Goal: Task Accomplishment & Management: Use online tool/utility

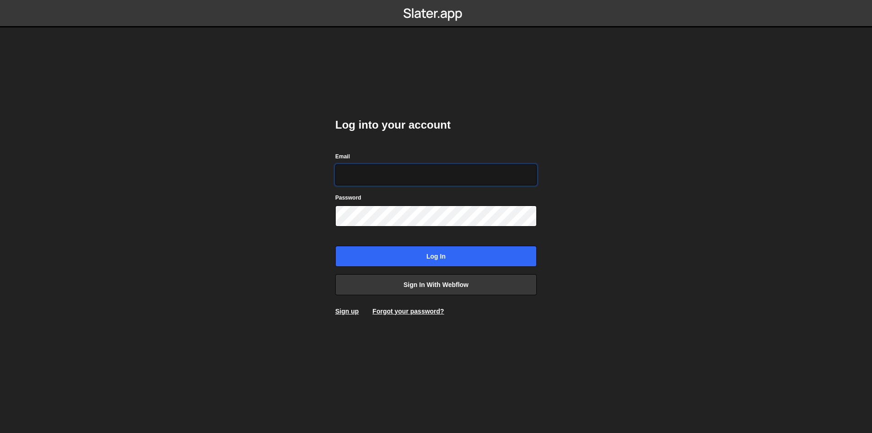
click at [393, 178] on input "Email" at bounding box center [435, 174] width 201 height 21
click at [392, 171] on input "Email" at bounding box center [435, 174] width 201 height 21
click at [396, 168] on input "Email" at bounding box center [435, 174] width 201 height 21
type input "ops@iteractives.com"
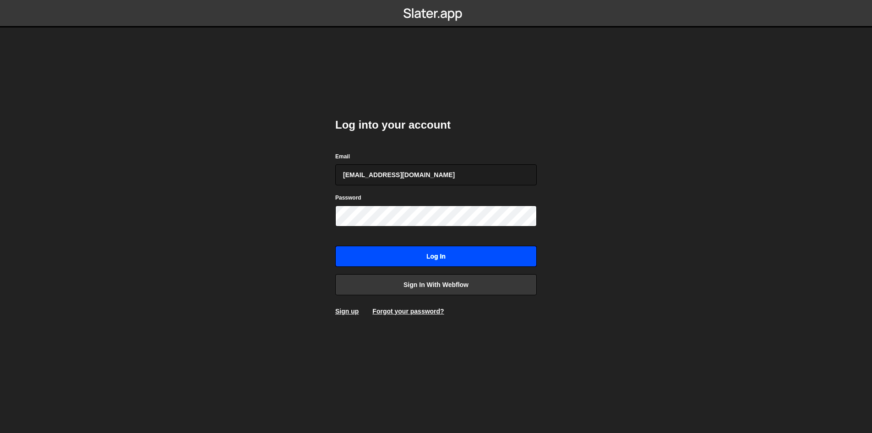
click at [409, 259] on input "Log in" at bounding box center [435, 256] width 201 height 21
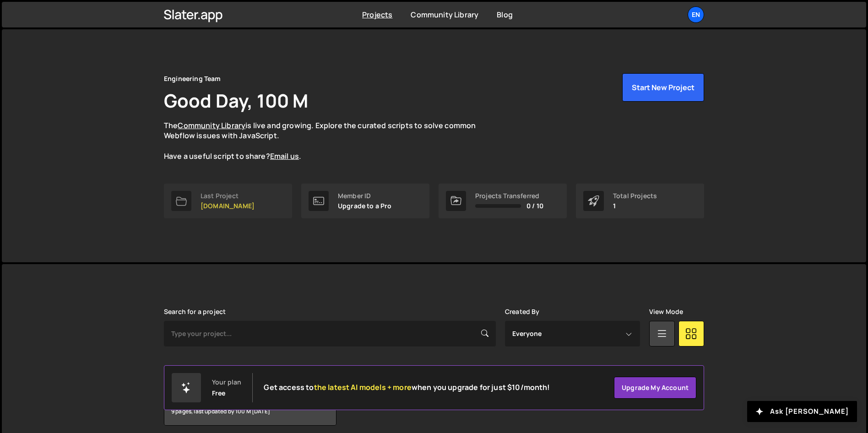
click at [265, 189] on link "Last Project [DOMAIN_NAME]" at bounding box center [228, 201] width 128 height 35
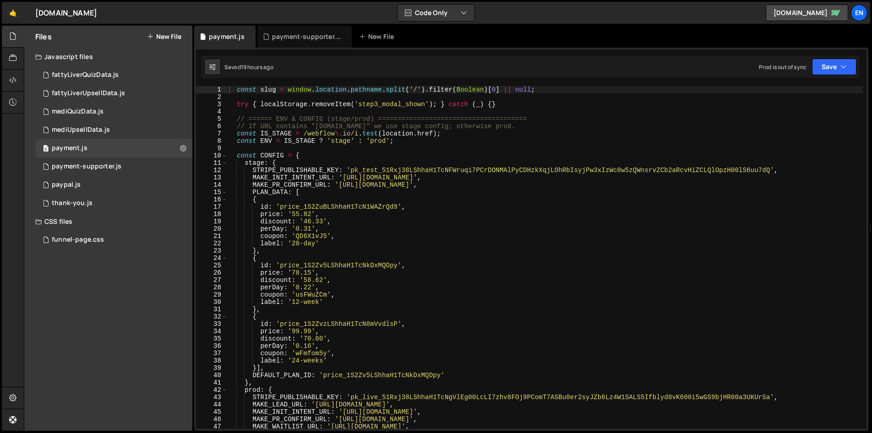
click at [551, 160] on div "const slug = window . location . pathname . split ( '/' ) . filter ( Boolean ) …" at bounding box center [544, 265] width 635 height 358
click at [0, 433] on nordpass-portal at bounding box center [0, 433] width 0 height 0
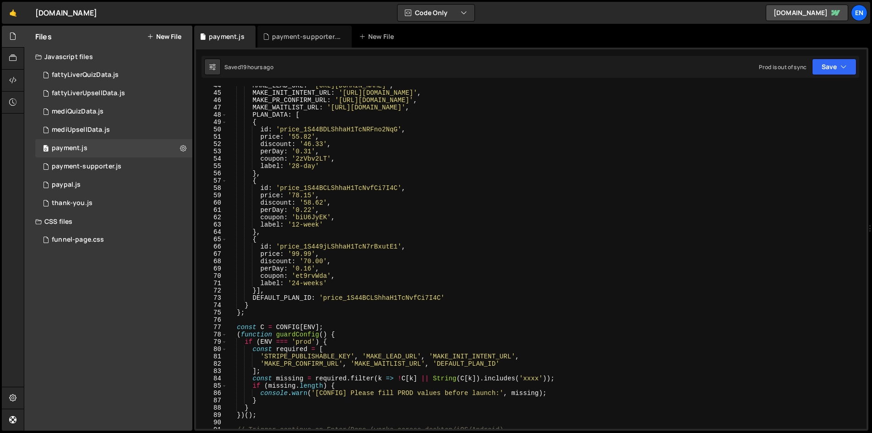
scroll to position [312, 0]
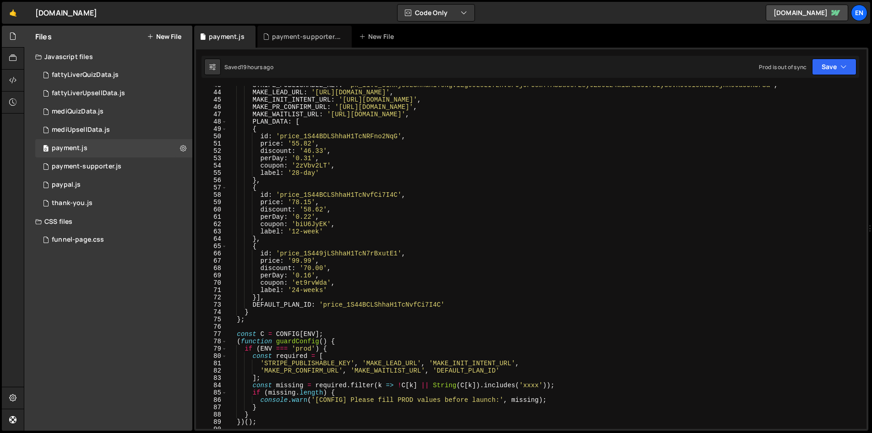
click at [344, 176] on div "STRIPE_PUBLISHABLE_KEY : 'pk_live_51Rxj38LShhaH1TcNgVlEg00LcLI7zhv8FOj9PComT7AS…" at bounding box center [544, 260] width 635 height 358
type textarea "label: '28-day',"
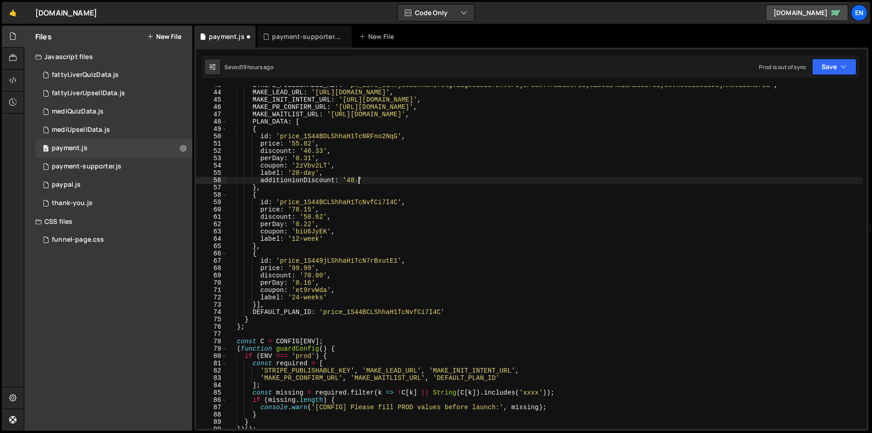
scroll to position [0, 9]
click at [397, 148] on div "STRIPE_PUBLISHABLE_KEY : 'pk_live_51Rxj38LShhaH1TcNgVlEg00LcLI7zhv8FOj9PComT7AS…" at bounding box center [544, 260] width 635 height 358
click at [383, 179] on div "STRIPE_PUBLISHABLE_KEY : 'pk_live_51Rxj38LShhaH1TcNgVlEg00LcLI7zhv8FOj9PComT7AS…" at bounding box center [544, 260] width 635 height 358
type textarea "additionionDiscount: '48.23',"
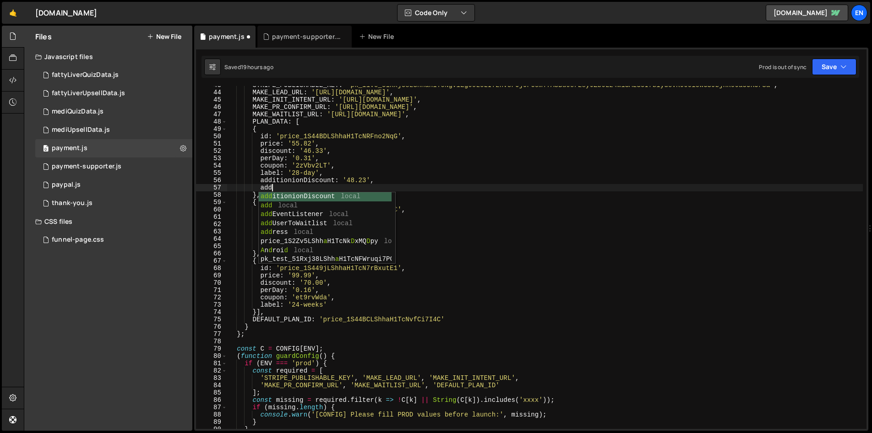
scroll to position [0, 3]
click at [303, 181] on div "STRIPE_PUBLISHABLE_KEY : 'pk_live_51Rxj38LShhaH1TcNgVlEg00LcLI7zhv8FOj9PComT7AS…" at bounding box center [544, 260] width 635 height 358
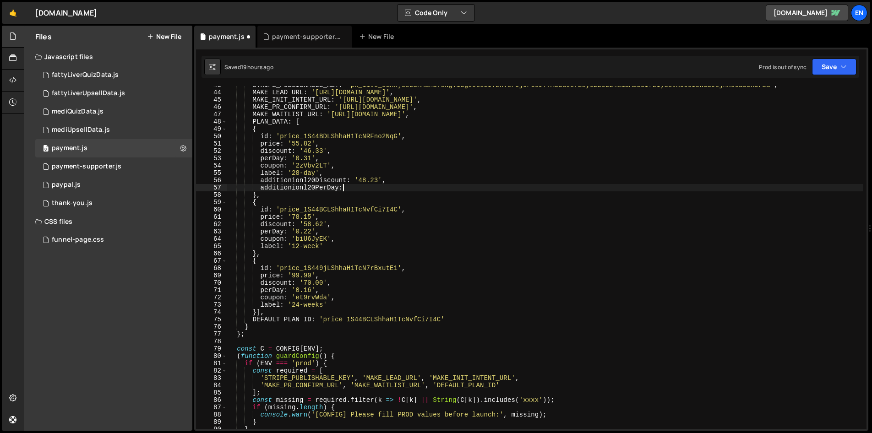
scroll to position [0, 8]
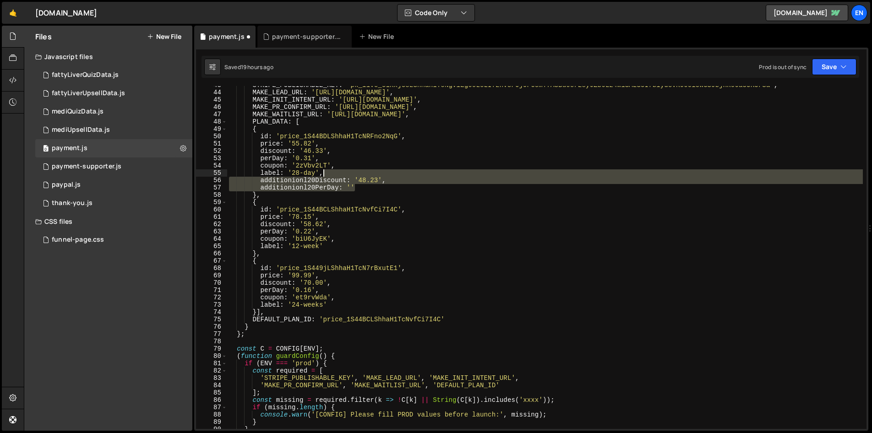
drag, startPoint x: 368, startPoint y: 189, endPoint x: 363, endPoint y: 175, distance: 15.1
click at [363, 175] on div "STRIPE_PUBLISHABLE_KEY : 'pk_live_51Rxj38LShhaH1TcNgVlEg00LcLI7zhv8FOj9PComT7AS…" at bounding box center [544, 260] width 635 height 358
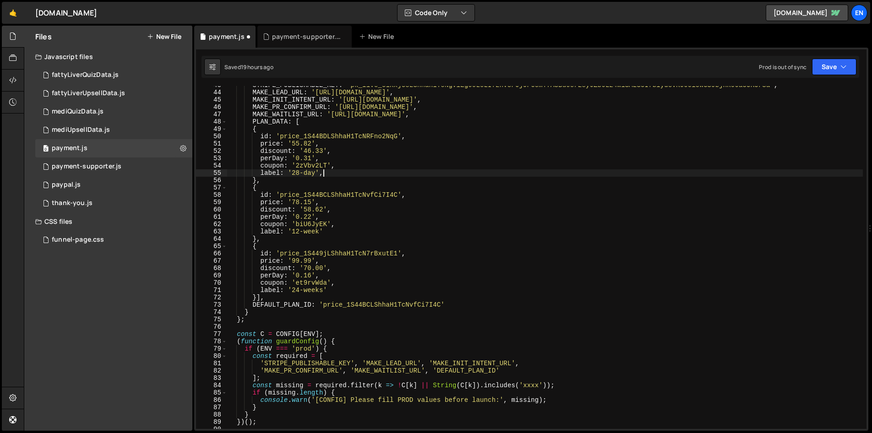
scroll to position [0, 6]
click at [330, 231] on div "STRIPE_PUBLISHABLE_KEY : 'pk_live_51Rxj38LShhaH1TcNgVlEg00LcLI7zhv8FOj9PComT7AS…" at bounding box center [544, 260] width 635 height 358
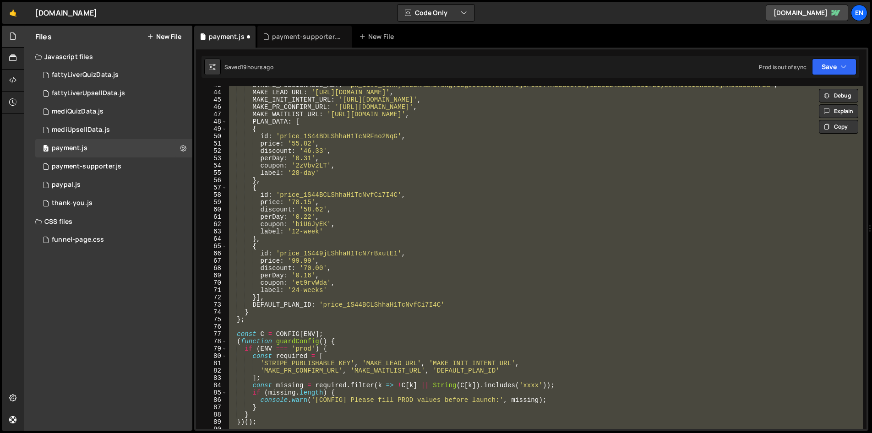
scroll to position [0, 0]
click at [429, 212] on div "STRIPE_PUBLISHABLE_KEY : 'pk_live_51Rxj38LShhaH1TcNgVlEg00LcLI7zhv8FOj9PComT7AS…" at bounding box center [544, 257] width 635 height 343
click at [384, 210] on div "STRIPE_PUBLISHABLE_KEY : 'pk_live_51Rxj38LShhaH1TcNgVlEg00LcLI7zhv8FOj9PComT7AS…" at bounding box center [544, 257] width 635 height 343
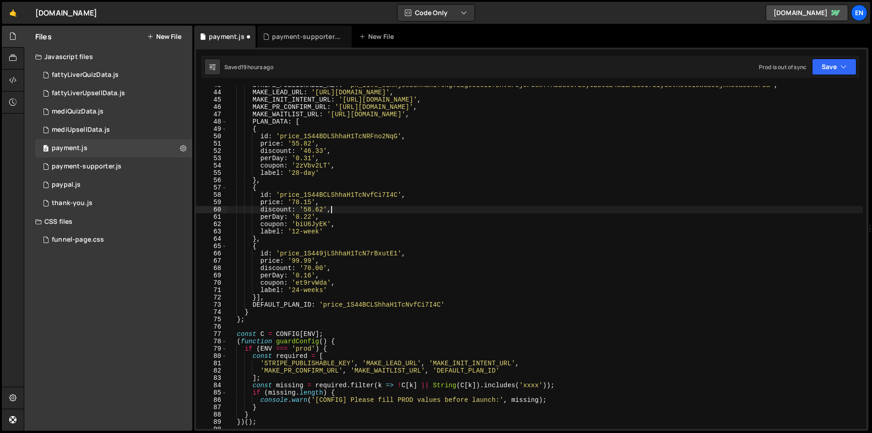
type textarea "}"
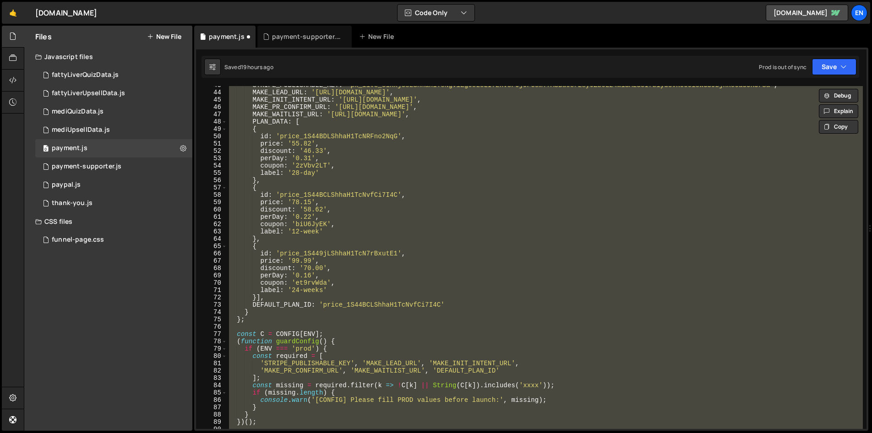
paste textarea
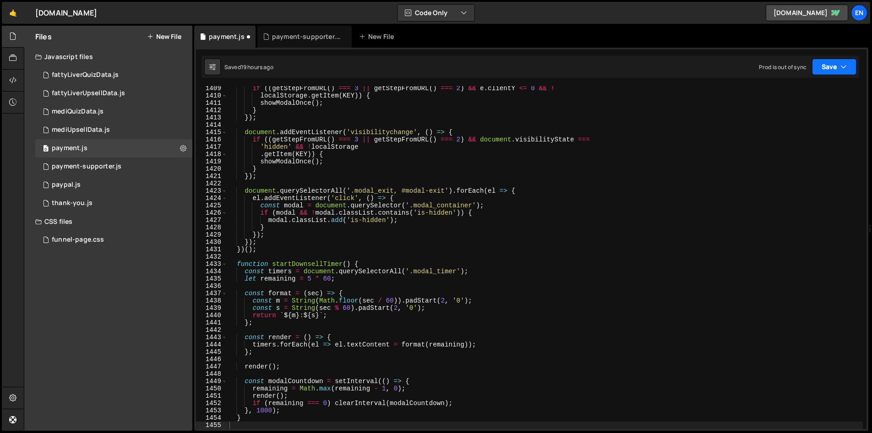
click at [838, 69] on button "Save" at bounding box center [834, 67] width 44 height 16
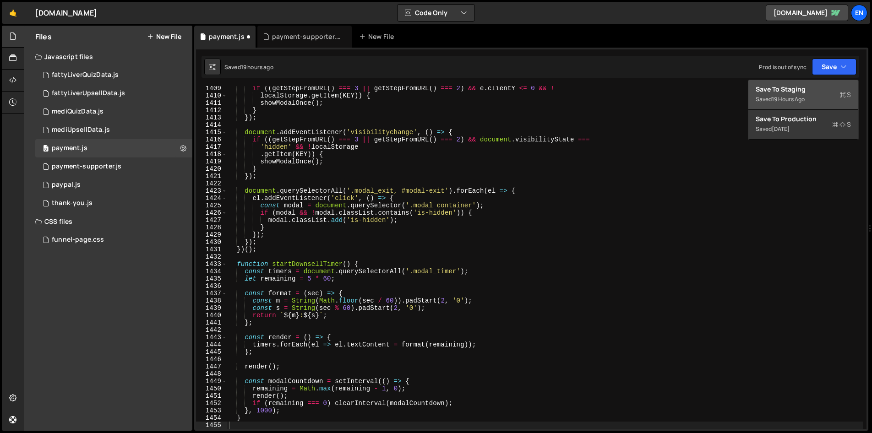
click at [811, 87] on div "Save to Staging S" at bounding box center [802, 89] width 95 height 9
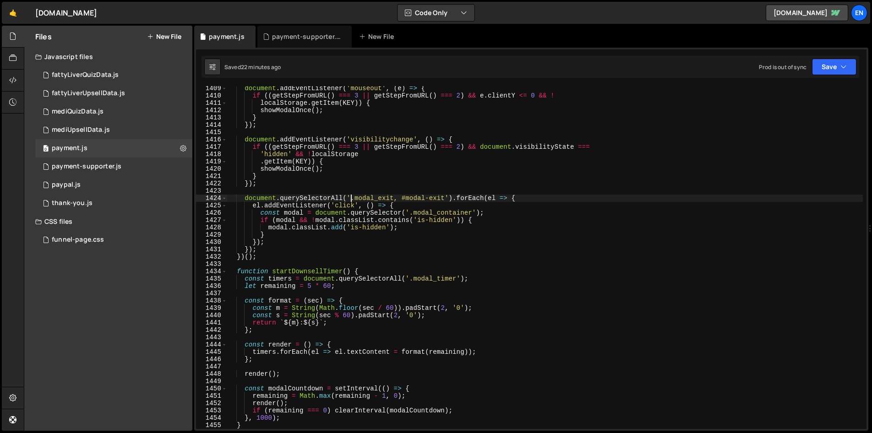
click at [349, 195] on div "document . addEventListener ( 'mouseout' , ( e ) => { if (( getStepFromURL ( ) …" at bounding box center [544, 264] width 635 height 358
type textarea "}"
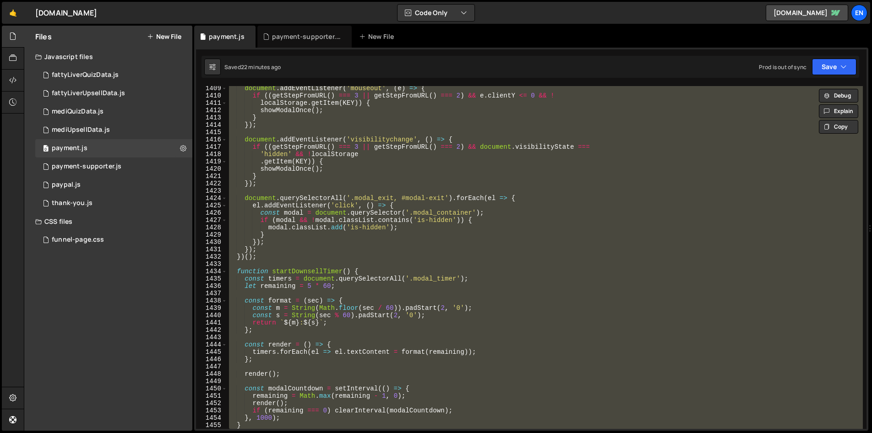
paste textarea
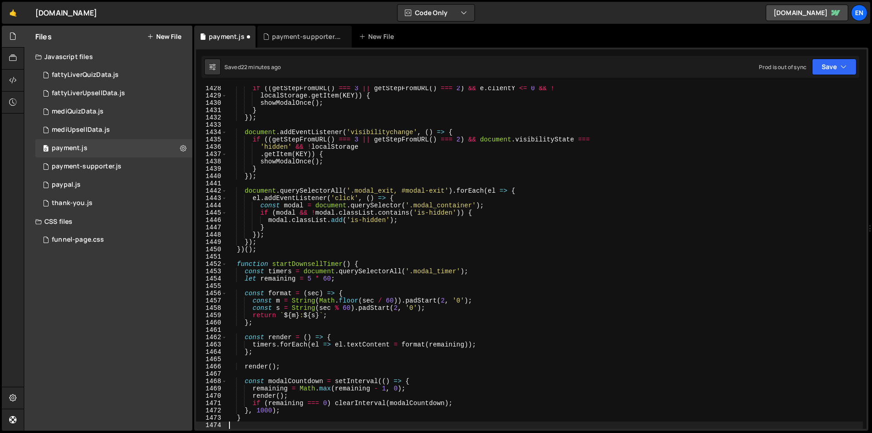
scroll to position [10454, 0]
click at [846, 65] on icon "button" at bounding box center [843, 66] width 6 height 9
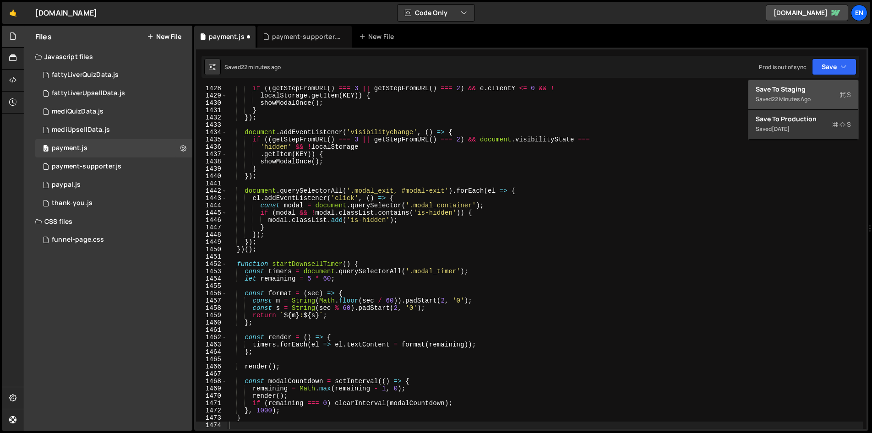
click at [800, 92] on div "Save to Staging S" at bounding box center [802, 89] width 95 height 9
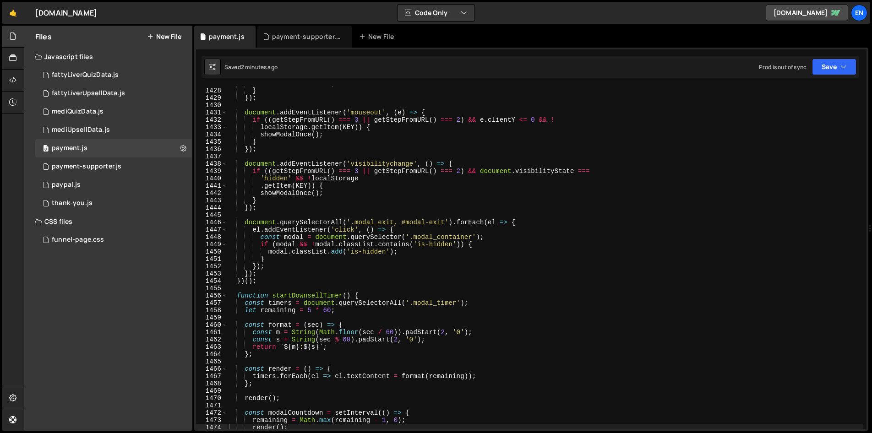
scroll to position [10439, 0]
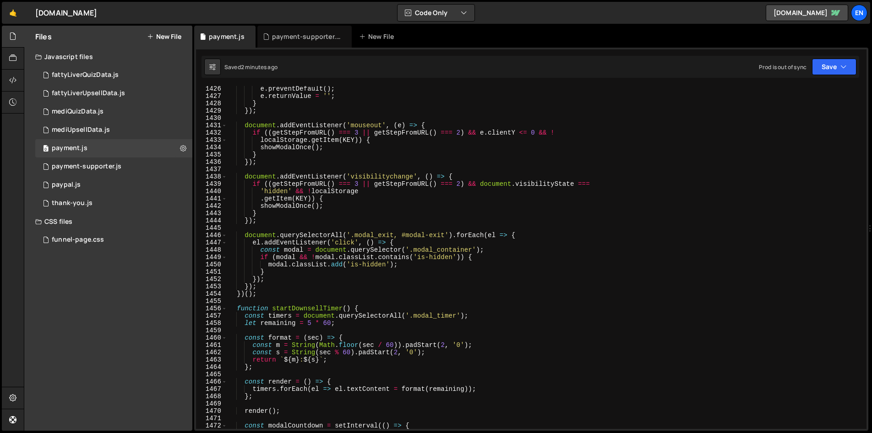
click at [387, 230] on div "e . preventDefault ( ) ; e . returnValue = '' ; } }) ; document . addEventListe…" at bounding box center [544, 264] width 635 height 358
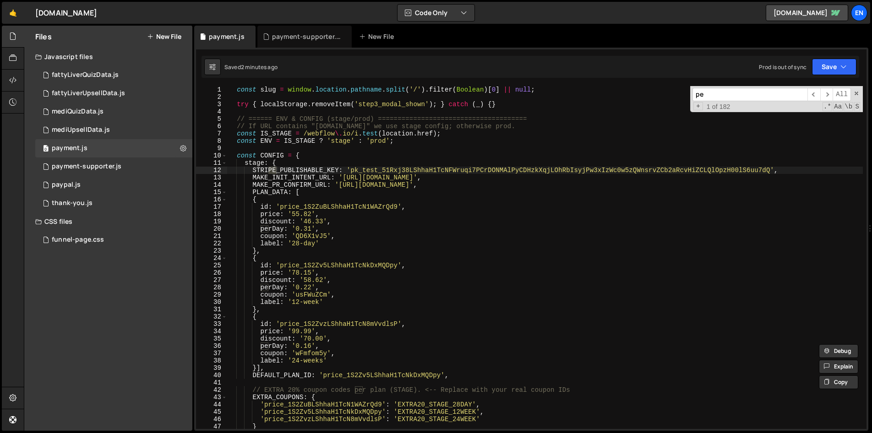
scroll to position [0, 0]
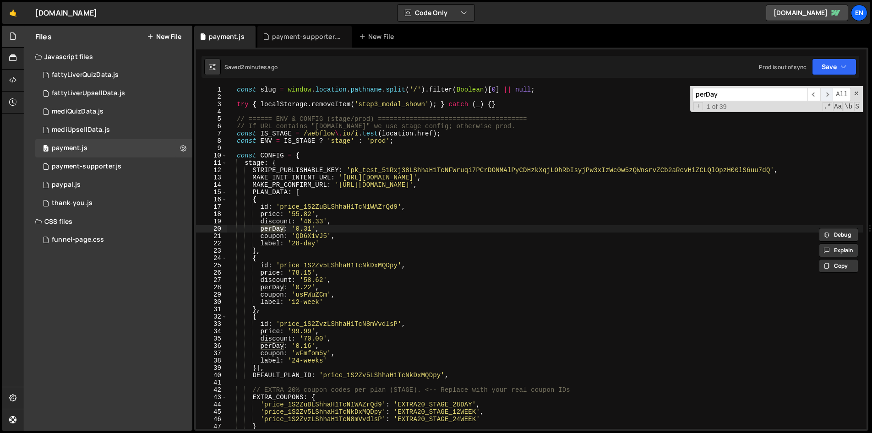
type input "perDay"
click at [827, 95] on span "​" at bounding box center [826, 94] width 13 height 13
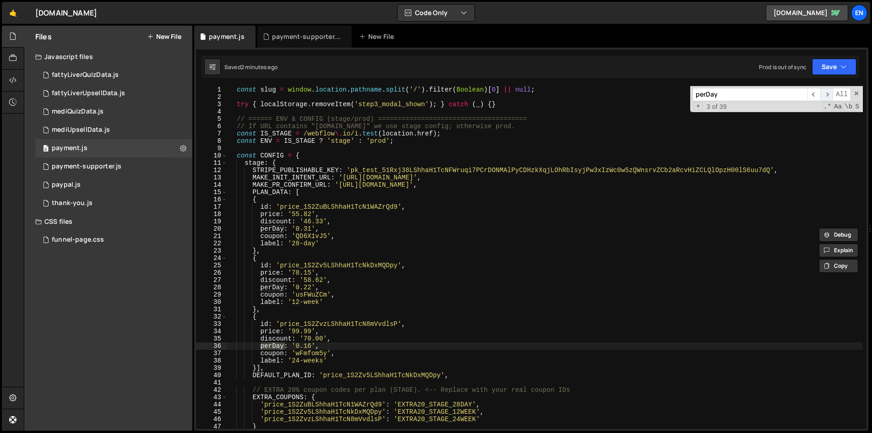
click at [827, 95] on span "​" at bounding box center [826, 94] width 13 height 13
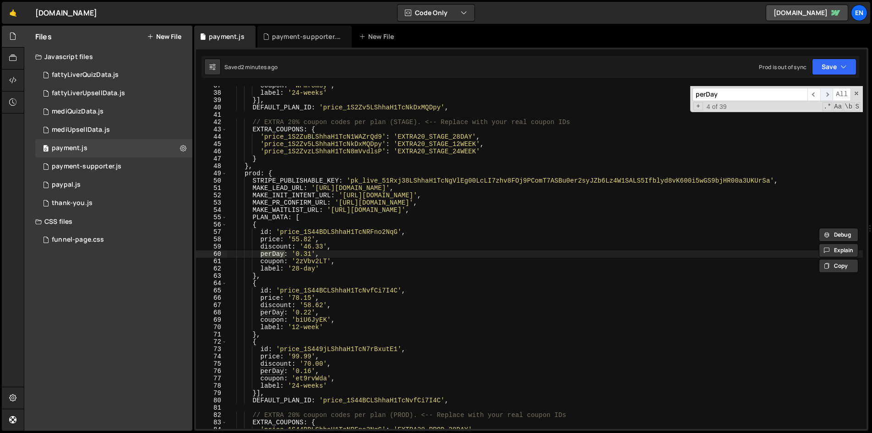
click at [827, 95] on span "​" at bounding box center [826, 94] width 13 height 13
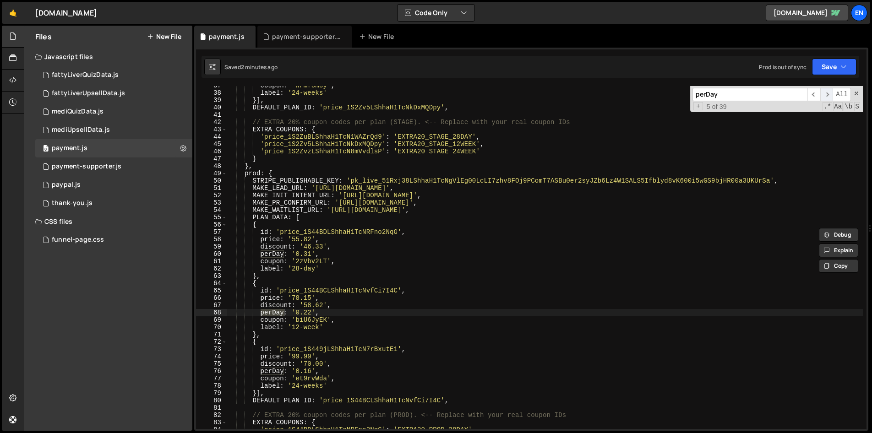
click at [827, 95] on span "​" at bounding box center [826, 94] width 13 height 13
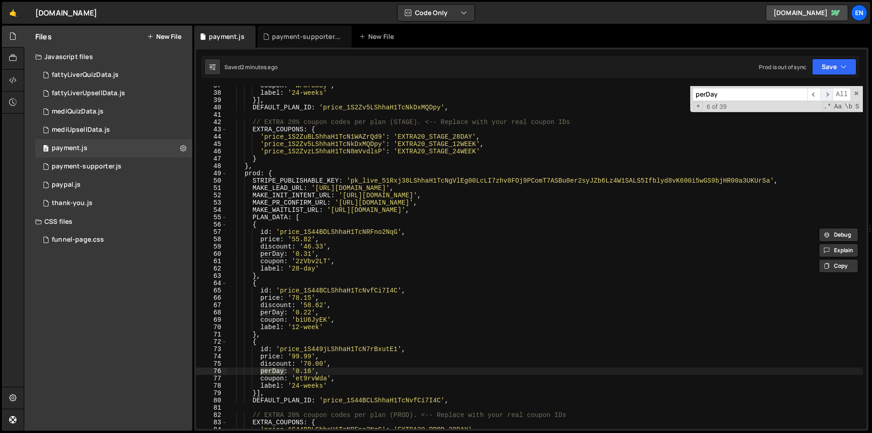
click at [827, 95] on span "​" at bounding box center [826, 94] width 13 height 13
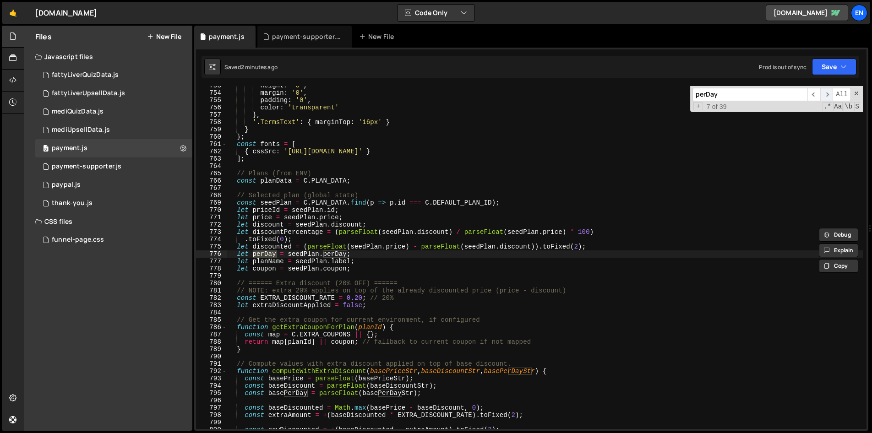
scroll to position [5513, 0]
click at [827, 95] on span "​" at bounding box center [826, 94] width 13 height 13
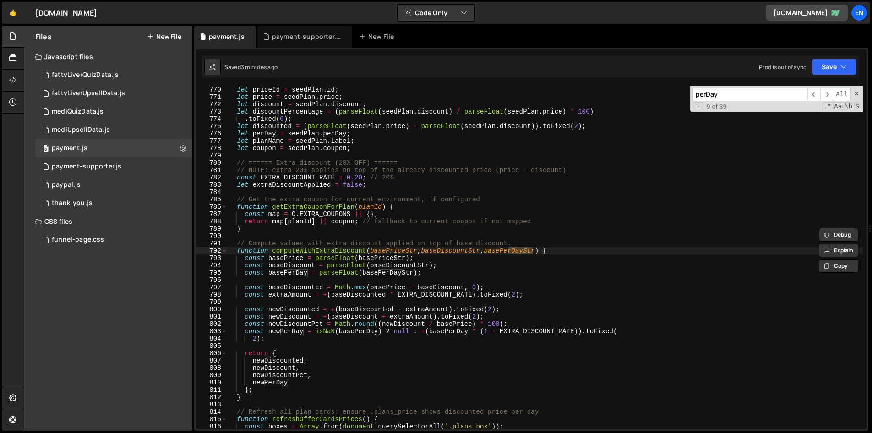
scroll to position [5636, 0]
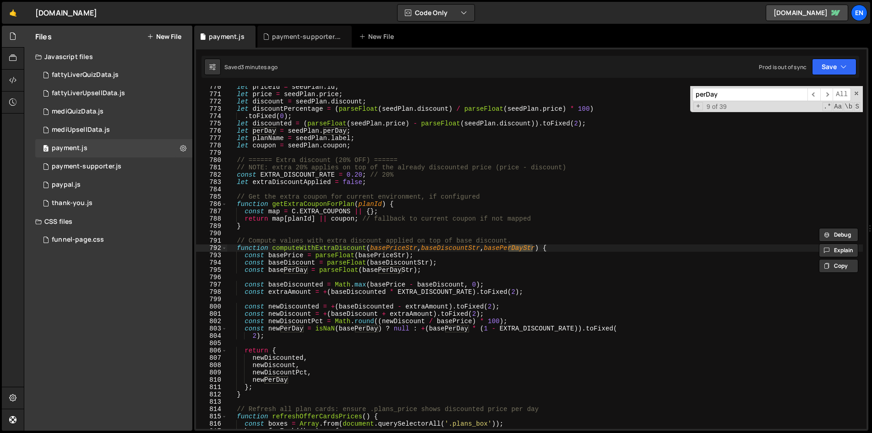
type textarea "function computeWithExtraDiscount(basePriceStr, baseDiscountStr, basePerDayStr)…"
click at [334, 250] on div "let priceId = seedPlan . id ; let price = seedPlan . price ; let discount = see…" at bounding box center [544, 262] width 635 height 358
click at [727, 97] on input "perDay" at bounding box center [749, 94] width 115 height 13
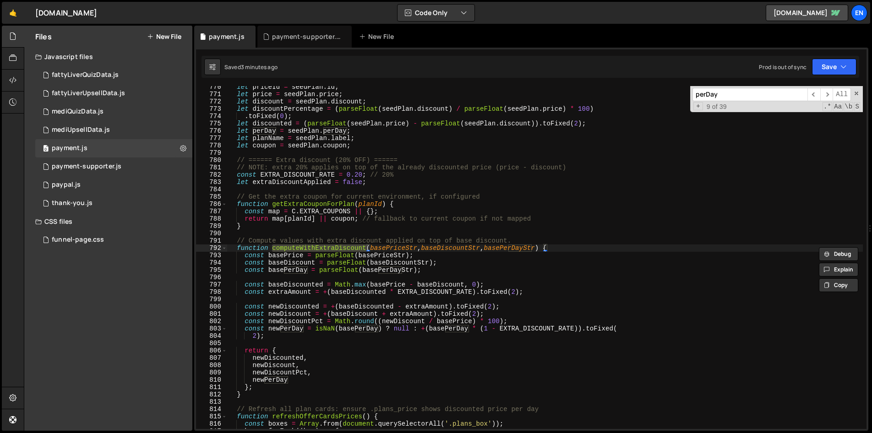
paste input "computeWithExtraDiscount"
type input "computeWithExtraDiscount"
click at [826, 93] on span "​" at bounding box center [826, 94] width 13 height 13
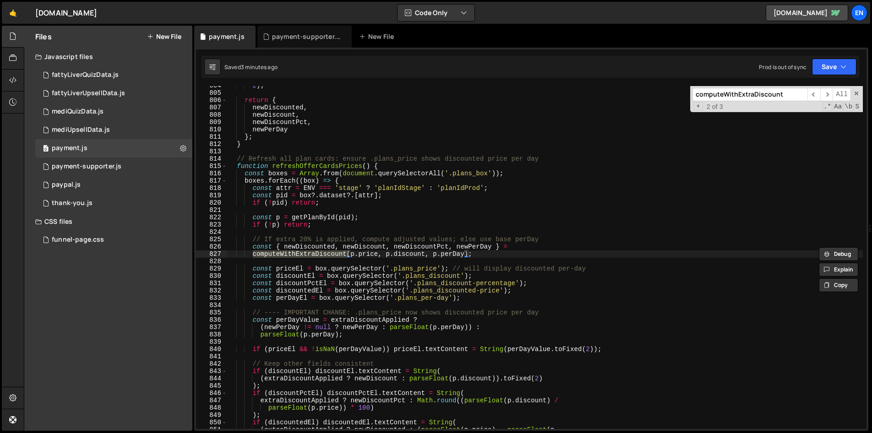
click at [473, 248] on div "2 ) ; return { newDiscounted , newDiscount , newDiscountPct , newPerDay } ; } /…" at bounding box center [544, 261] width 635 height 358
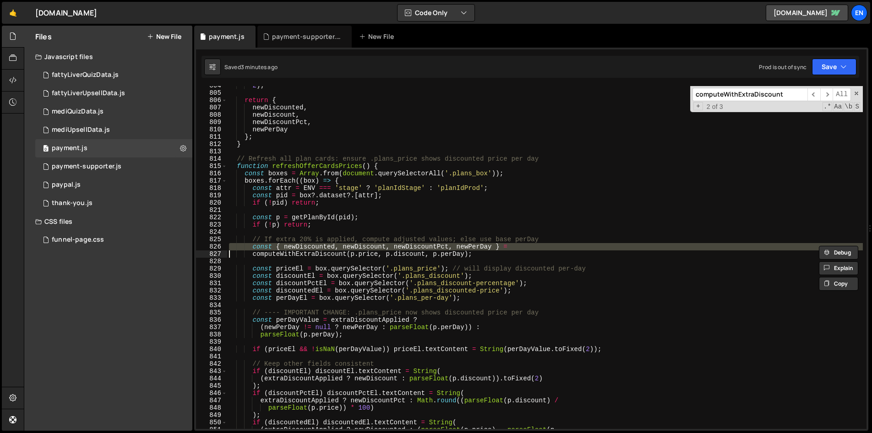
click at [474, 247] on div "2 ) ; return { newDiscounted , newDiscount , newDiscountPct , newPerDay } ; } /…" at bounding box center [544, 257] width 635 height 343
type textarea "const { newDiscounted, newDiscount, newDiscountPct, newPerDay } ="
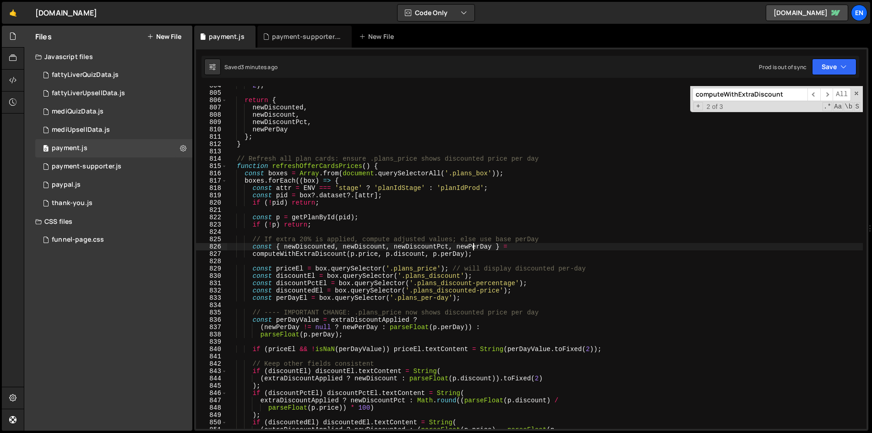
click at [474, 247] on div "2 ) ; return { newDiscounted , newDiscount , newDiscountPct , newPerDay } ; } /…" at bounding box center [544, 261] width 635 height 358
click at [790, 98] on input "computeWithExtraDiscount" at bounding box center [749, 94] width 115 height 13
paste input "newPerDay"
type input "newPerDay"
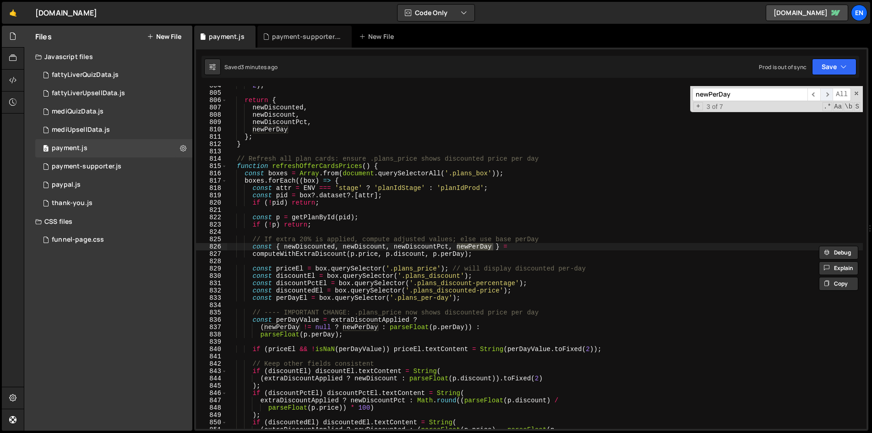
click at [829, 95] on span "​" at bounding box center [826, 94] width 13 height 13
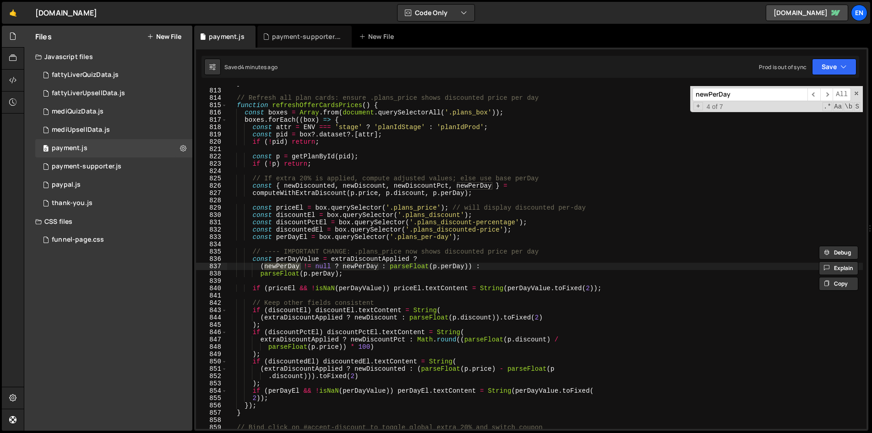
scroll to position [5954, 0]
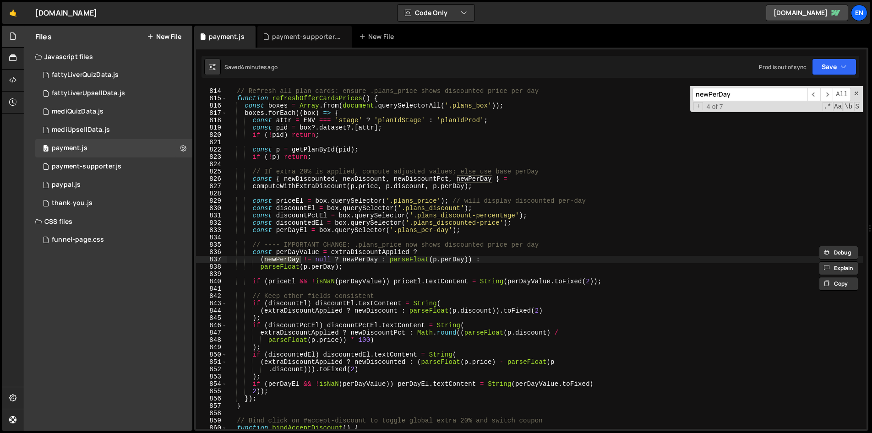
type textarea "const perDayValue = extraDiscountApplied ?"
click at [297, 253] on div "// Refresh all plan cards: ensure .plans_price shows discounted price per day f…" at bounding box center [544, 259] width 635 height 358
click at [755, 97] on input "newPerDay" at bounding box center [749, 94] width 115 height 13
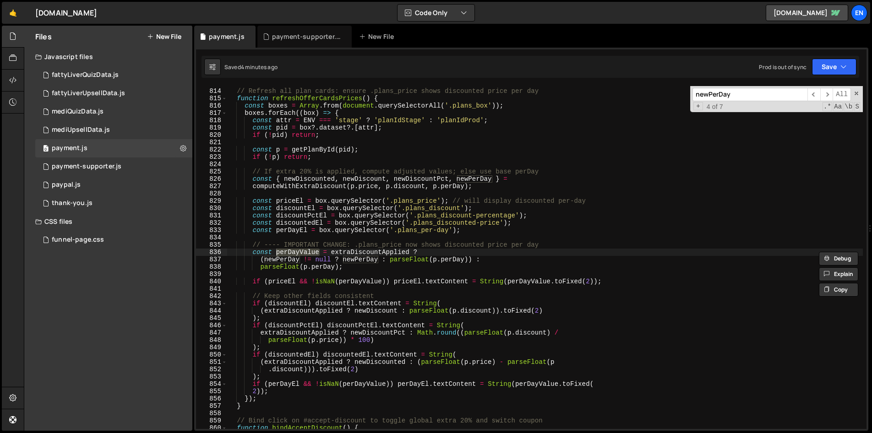
paste input "perDayValue"
type input "perDayValue"
click at [825, 94] on span "​" at bounding box center [826, 94] width 13 height 13
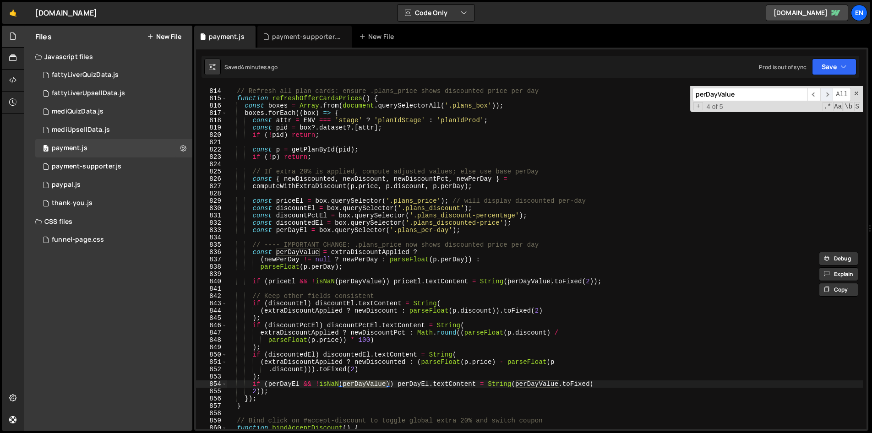
click at [825, 94] on span "​" at bounding box center [826, 94] width 13 height 13
click at [337, 99] on div "// Refresh all plan cards: ensure .plans_price shows discounted price per day f…" at bounding box center [544, 259] width 635 height 358
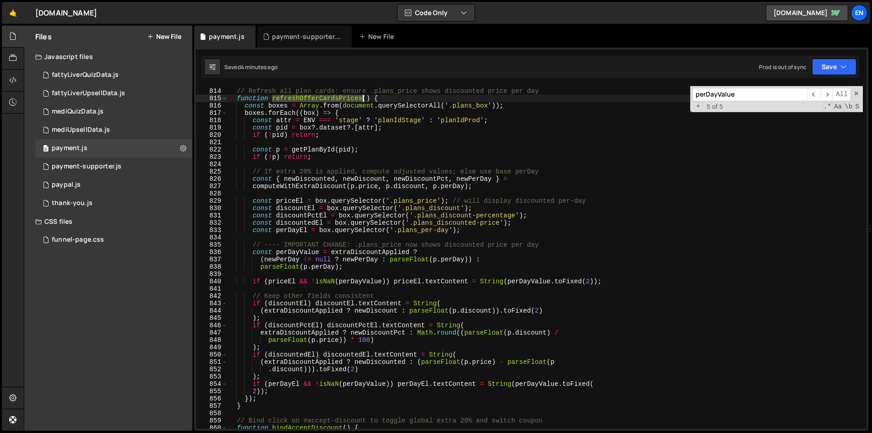
click at [337, 99] on div "// Refresh all plan cards: ensure .plans_price shows discounted price per day f…" at bounding box center [544, 259] width 635 height 358
click at [815, 94] on div "Debug Explain Copy" at bounding box center [839, 101] width 49 height 15
click at [814, 93] on span "​" at bounding box center [813, 94] width 13 height 13
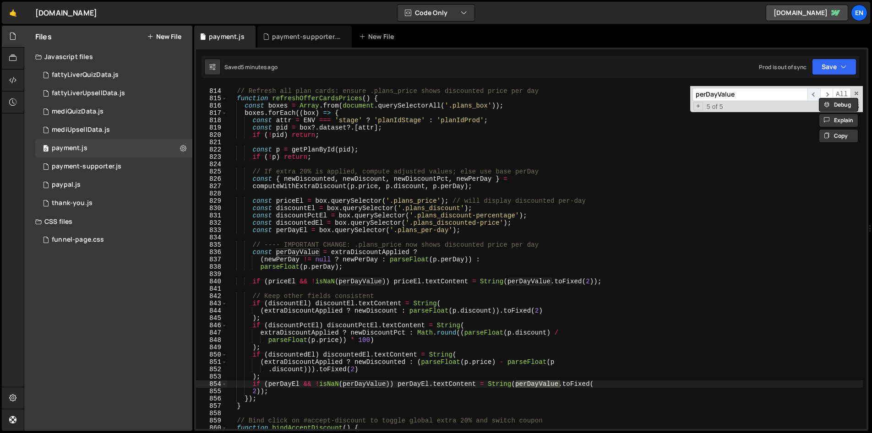
click at [814, 93] on span "​" at bounding box center [813, 94] width 13 height 13
click at [488, 384] on div "// Refresh all plan cards: ensure .plans_price shows discounted price per day f…" at bounding box center [544, 259] width 635 height 358
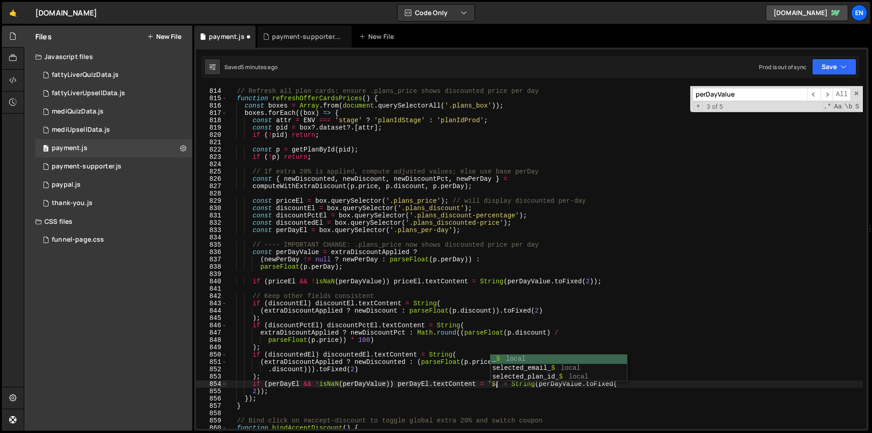
click at [486, 311] on div "// Refresh all plan cards: ensure .plans_price shows discounted price per day f…" at bounding box center [544, 259] width 635 height 358
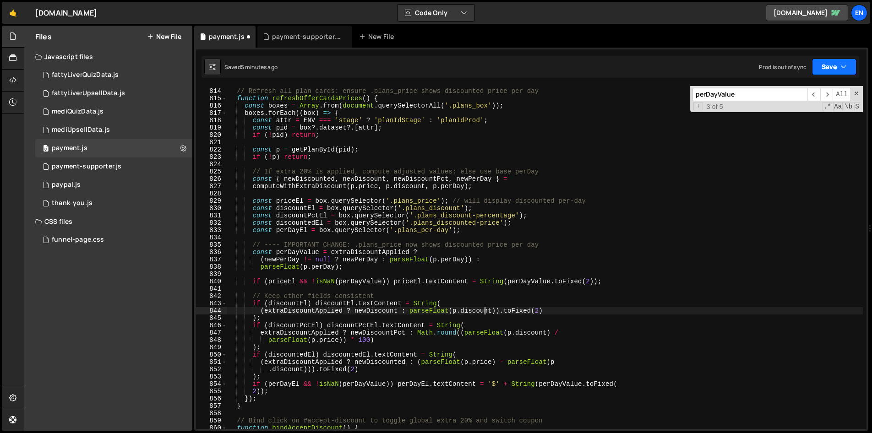
click at [826, 65] on button "Save" at bounding box center [834, 67] width 44 height 16
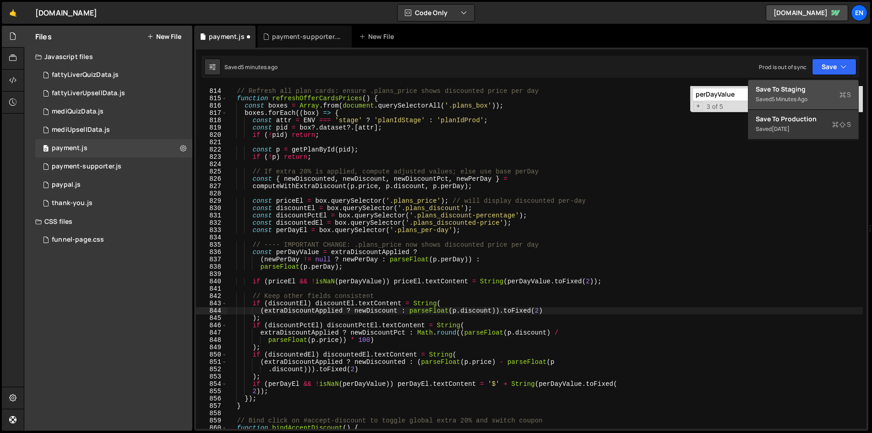
click at [787, 91] on div "Save to Staging S" at bounding box center [802, 89] width 95 height 9
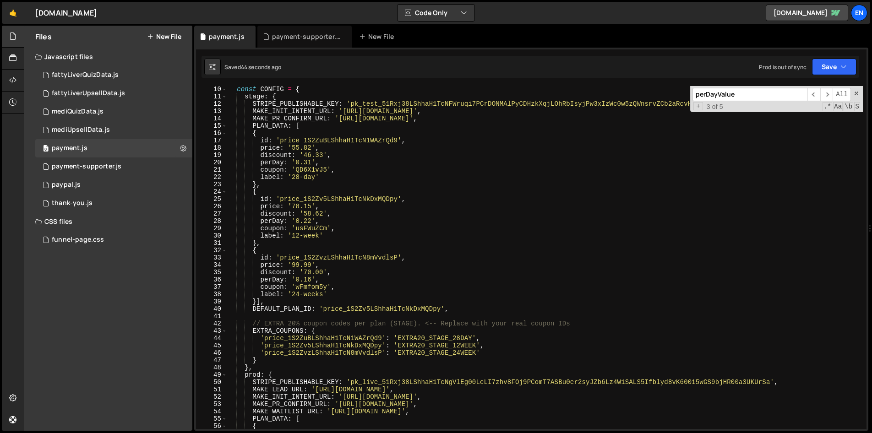
scroll to position [0, 2]
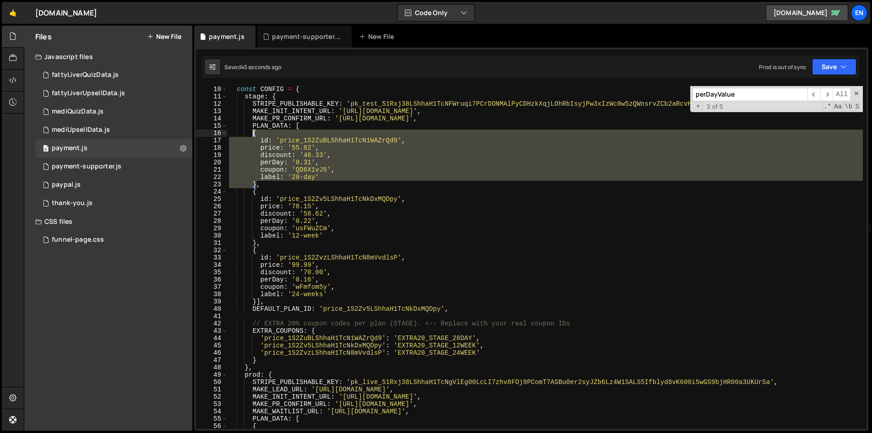
drag, startPoint x: 257, startPoint y: 182, endPoint x: 251, endPoint y: 132, distance: 50.2
click at [251, 132] on div "const CONFIG = { stage : { STRIPE_PUBLISHABLE_KEY : 'pk_test_51Rxj38LShhaH1TcNF…" at bounding box center [544, 265] width 635 height 358
click at [251, 166] on div "const CONFIG = { stage : { STRIPE_PUBLISHABLE_KEY : 'pk_test_51Rxj38LShhaH1TcNF…" at bounding box center [544, 257] width 635 height 343
drag, startPoint x: 256, startPoint y: 186, endPoint x: 253, endPoint y: 134, distance: 51.8
click at [253, 134] on div "const CONFIG = { stage : { STRIPE_PUBLISHABLE_KEY : 'pk_test_51Rxj38LShhaH1TcNF…" at bounding box center [544, 265] width 635 height 358
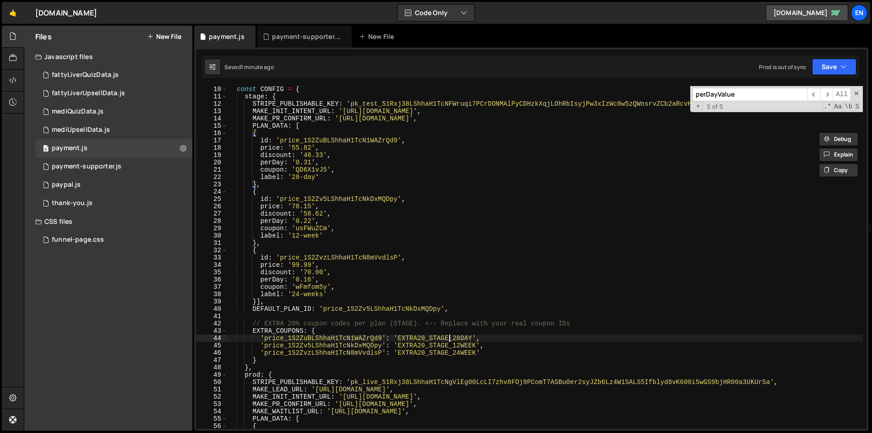
click at [451, 335] on div "const CONFIG = { stage : { STRIPE_PUBLISHABLE_KEY : 'pk_test_51Rxj38LShhaH1TcNF…" at bounding box center [544, 265] width 635 height 358
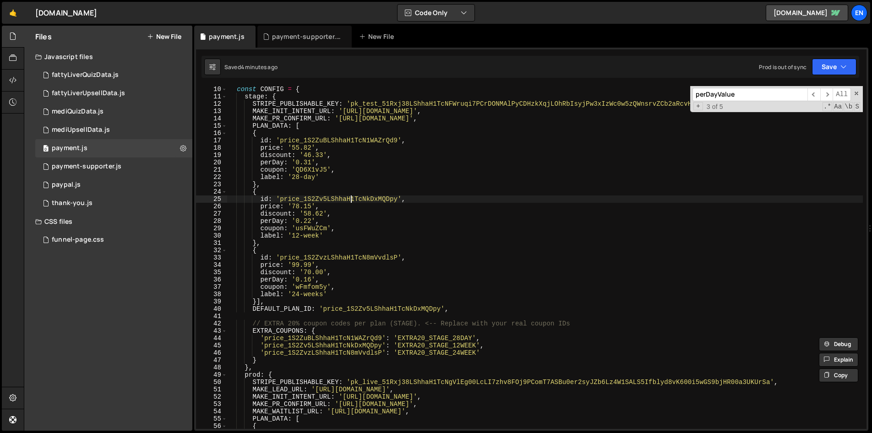
click at [353, 199] on div "const CONFIG = { stage : { STRIPE_PUBLISHABLE_KEY : 'pk_test_51Rxj38LShhaH1TcNF…" at bounding box center [544, 265] width 635 height 358
type textarea "}"
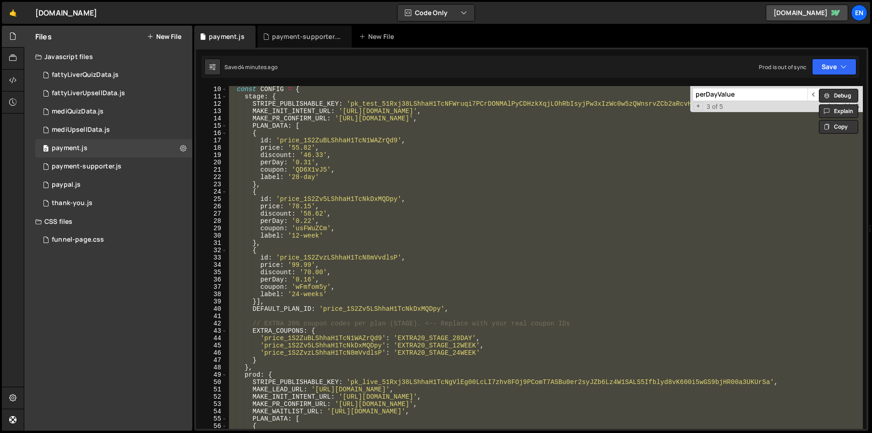
paste textarea
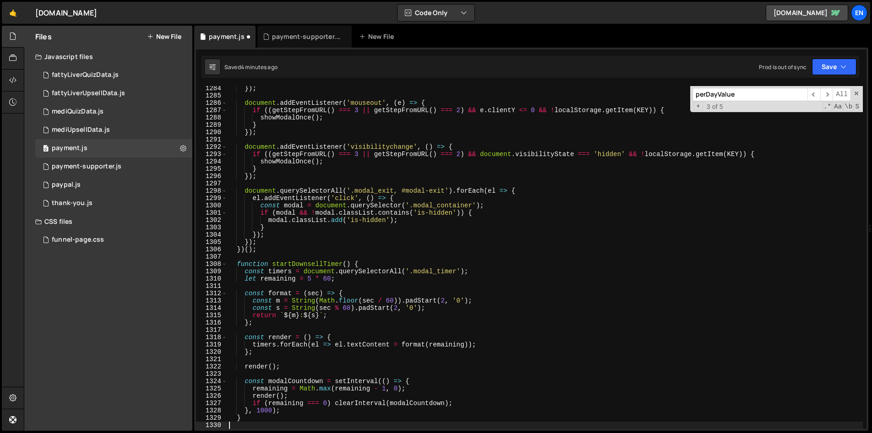
scroll to position [9407, 0]
click at [841, 66] on icon "button" at bounding box center [843, 66] width 6 height 9
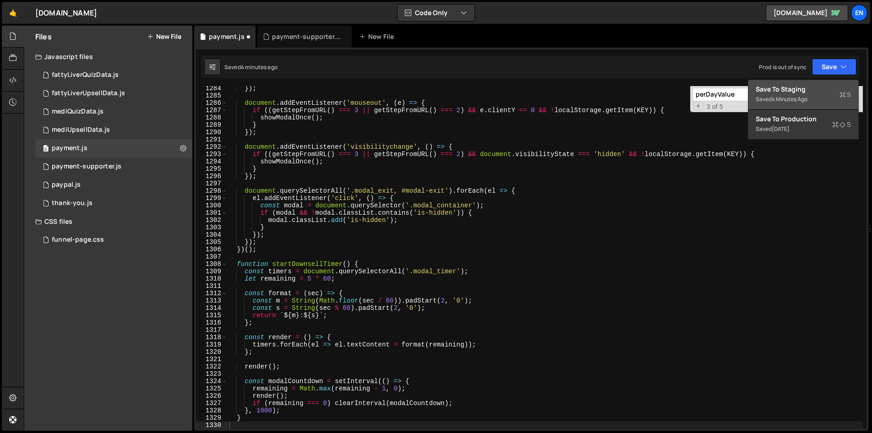
click at [805, 87] on div "Save to Staging S" at bounding box center [802, 89] width 95 height 9
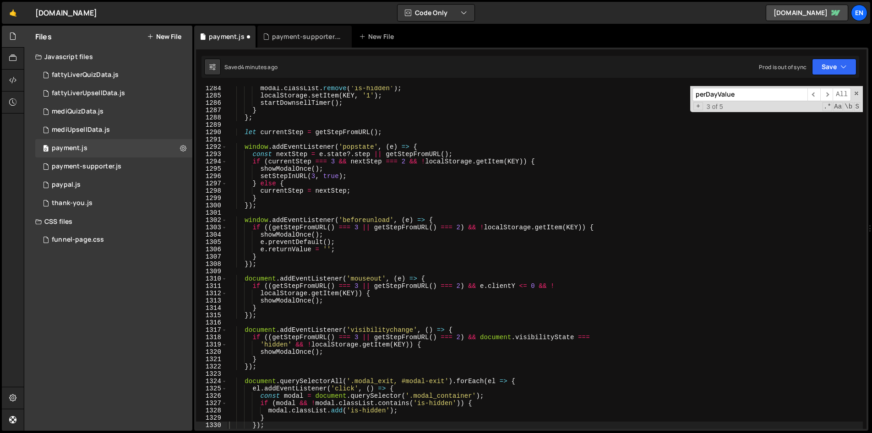
scroll to position [9399, 0]
click at [331, 192] on div "modal . classList . remove ( 'is-hidden' ) ; localStorage . setItem ( KEY , '1'…" at bounding box center [544, 264] width 635 height 358
type textarea "}"
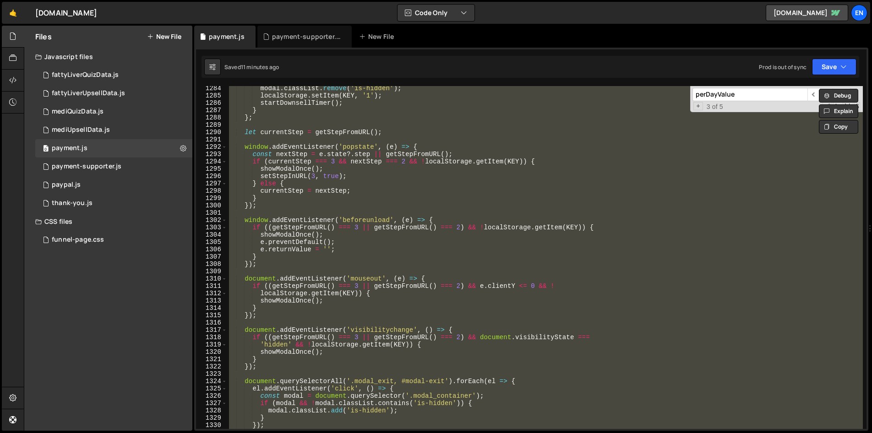
paste textarea
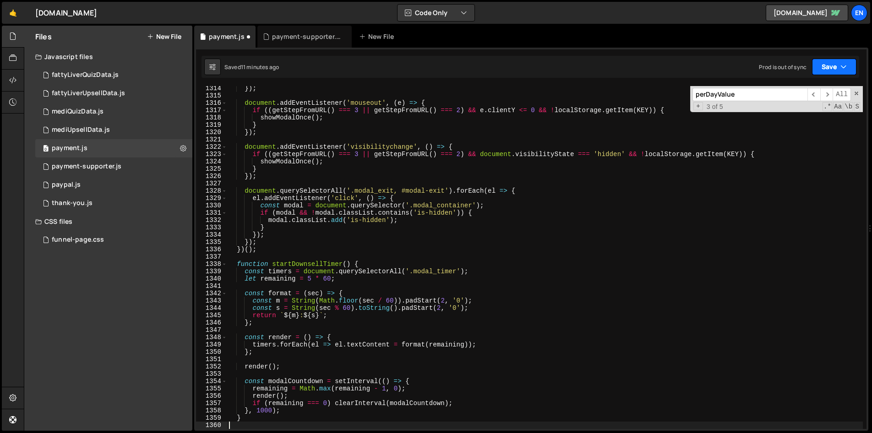
click at [834, 65] on button "Save" at bounding box center [834, 67] width 44 height 16
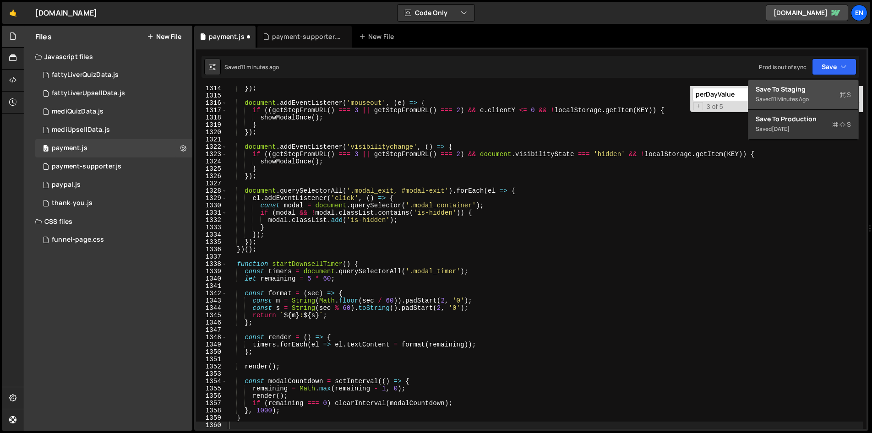
click at [792, 90] on div "Save to Staging S" at bounding box center [802, 89] width 95 height 9
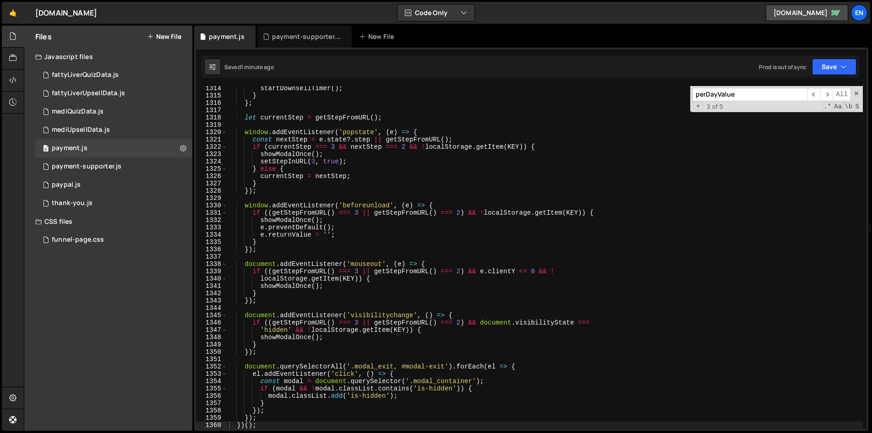
click at [317, 162] on div "startDownsellTimer ( ) ; } } ; let currentStep = getStepFromURL ( ) ; window . …" at bounding box center [544, 264] width 635 height 358
type textarea "}"
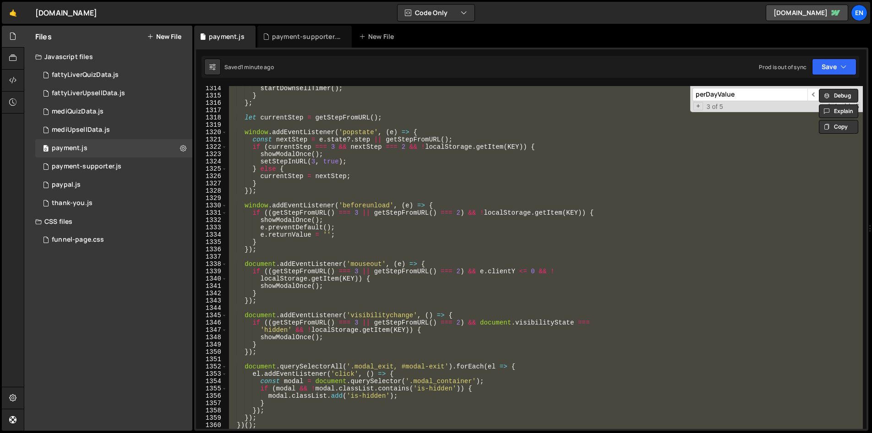
paste textarea
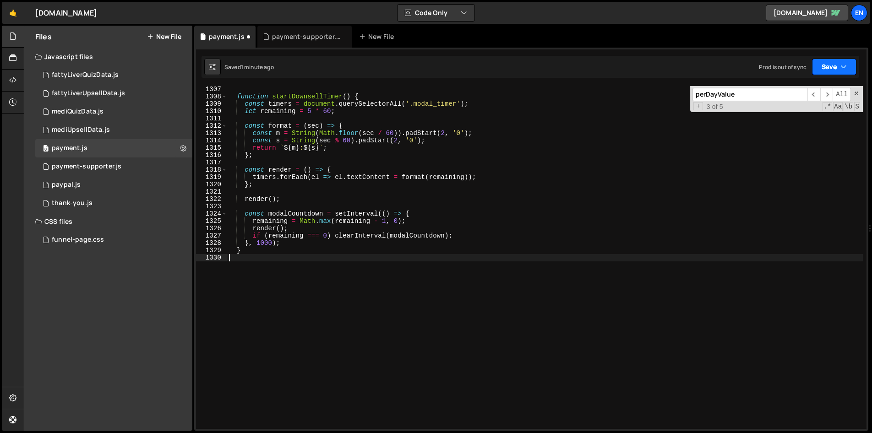
click at [830, 62] on button "Save" at bounding box center [834, 67] width 44 height 16
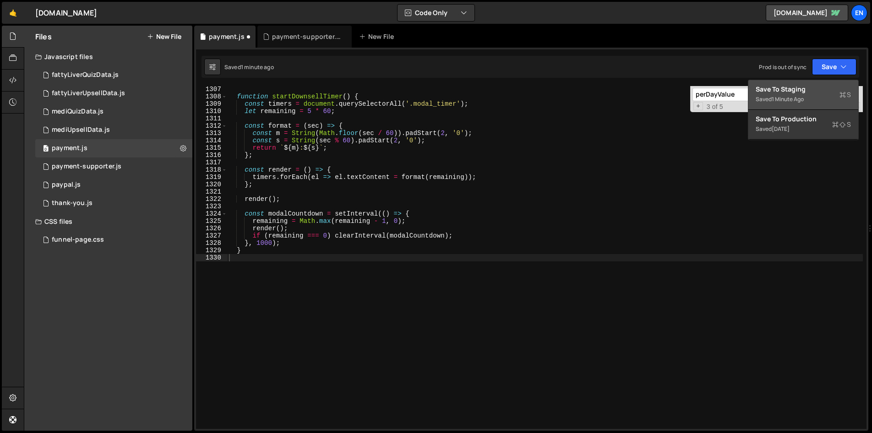
click at [791, 88] on div "Save to Staging S" at bounding box center [802, 89] width 95 height 9
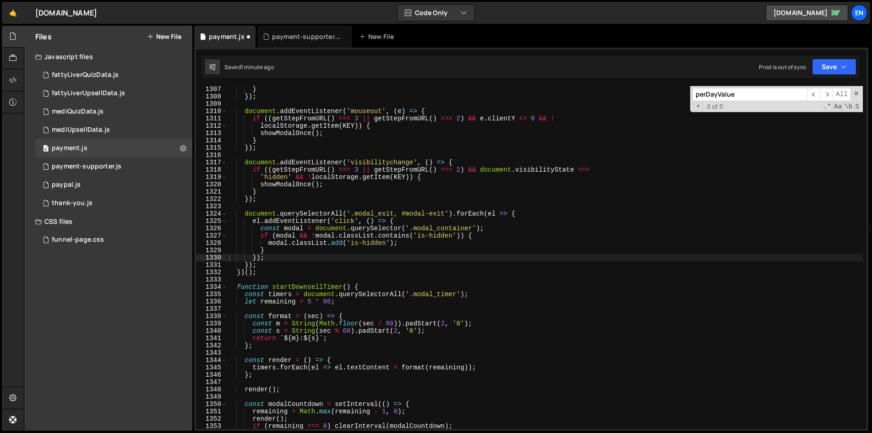
scroll to position [9567, 0]
click at [445, 277] on div "} }) ; document . addEventListener ( 'mouseout' , ( e ) => { if (( getStepFromU…" at bounding box center [544, 265] width 635 height 358
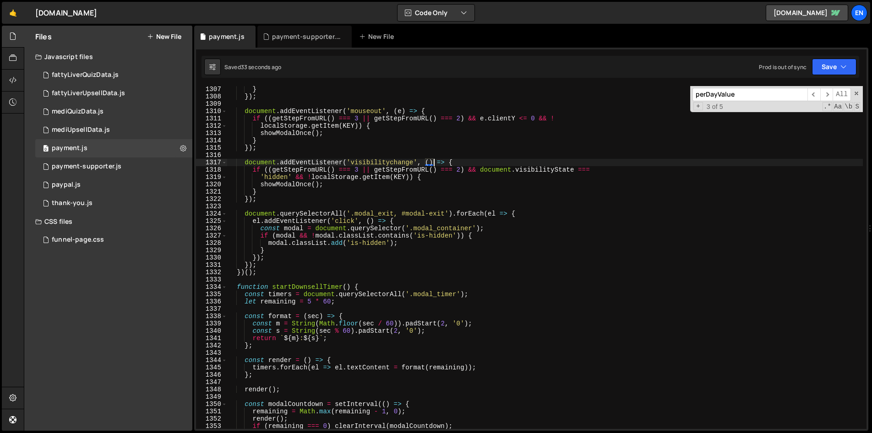
click at [435, 160] on div "} }) ; document . addEventListener ( 'mouseout' , ( e ) => { if (( getStepFromU…" at bounding box center [544, 265] width 635 height 358
type textarea "document.addEventListener('visibilitychange', () => {"
paste input "accept-discount"
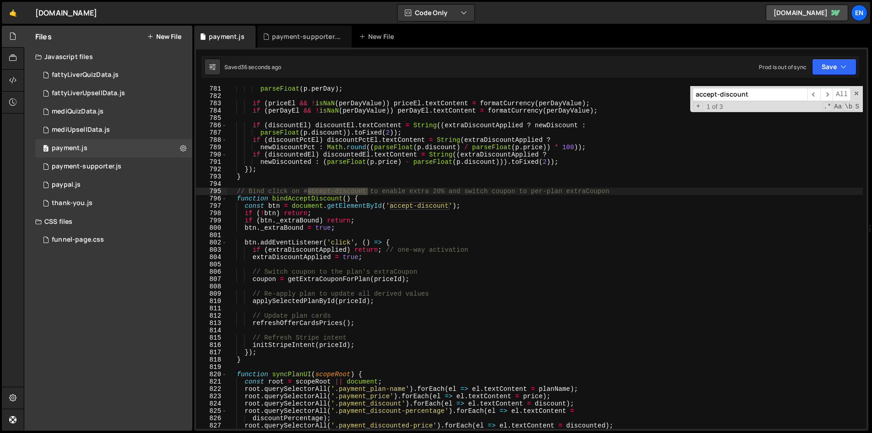
scroll to position [5719, 0]
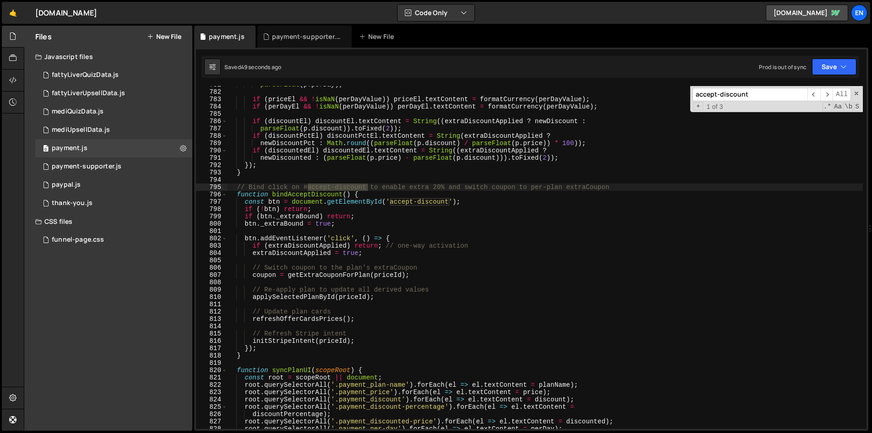
type input "accept-discount"
type textarea "initStripeIntent(priceId);"
click at [379, 338] on div "parseFloat ( p . perDay ) ; if ( priceEl && ! isNaN ( perDayValue )) priceEl . …" at bounding box center [544, 260] width 635 height 358
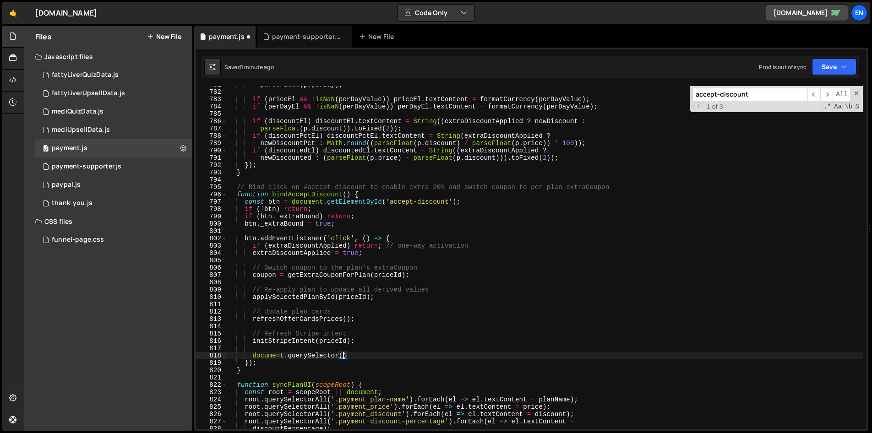
scroll to position [0, 8]
paste textarea "modal_container"
click at [477, 353] on div "parseFloat ( p . perDay ) ; if ( priceEl && ! isNaN ( perDayValue )) priceEl . …" at bounding box center [544, 260] width 635 height 358
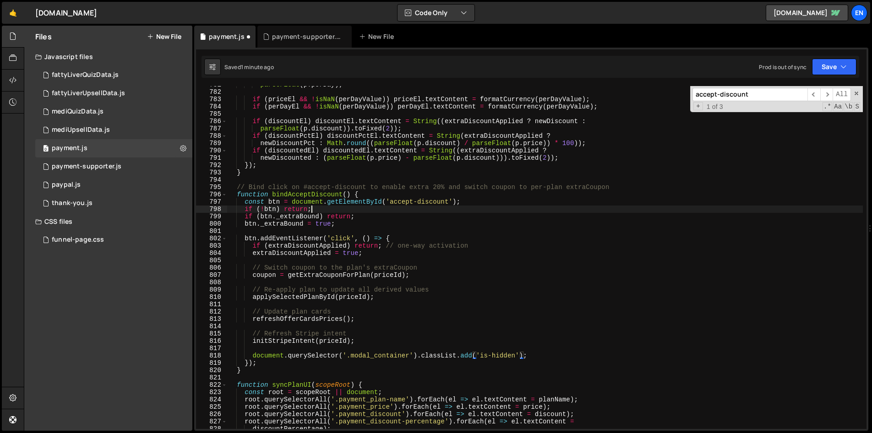
click at [386, 208] on div "parseFloat ( p . perDay ) ; if ( priceEl && ! isNaN ( perDayValue )) priceEl . …" at bounding box center [544, 260] width 635 height 358
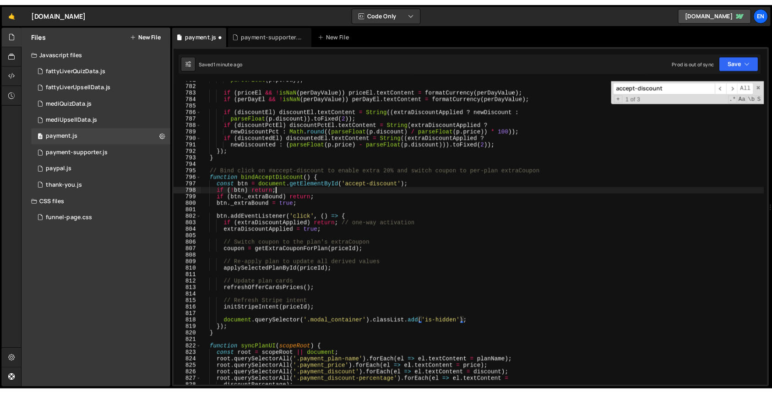
scroll to position [0, 5]
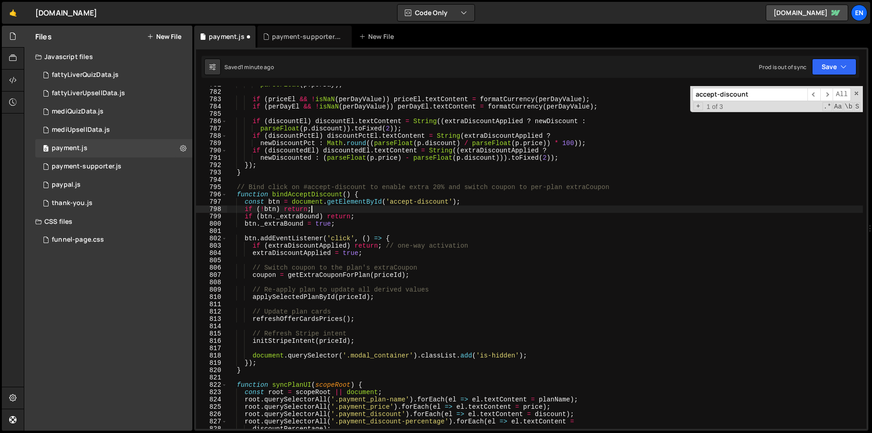
click at [642, 342] on div "parseFloat ( p . perDay ) ; if ( priceEl && ! isNaN ( perDayValue )) priceEl . …" at bounding box center [544, 260] width 635 height 358
type textarea "initStripeIntent(priceId);"
click at [827, 62] on button "Save" at bounding box center [834, 67] width 44 height 16
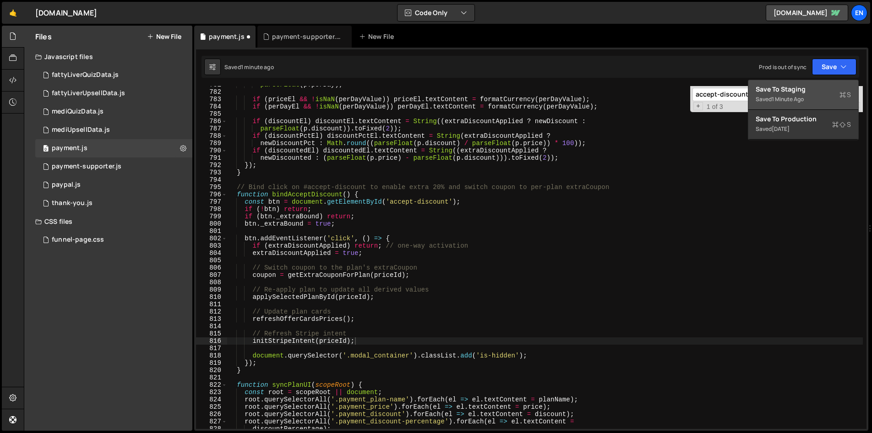
click at [800, 90] on div "Save to Staging S" at bounding box center [802, 89] width 95 height 9
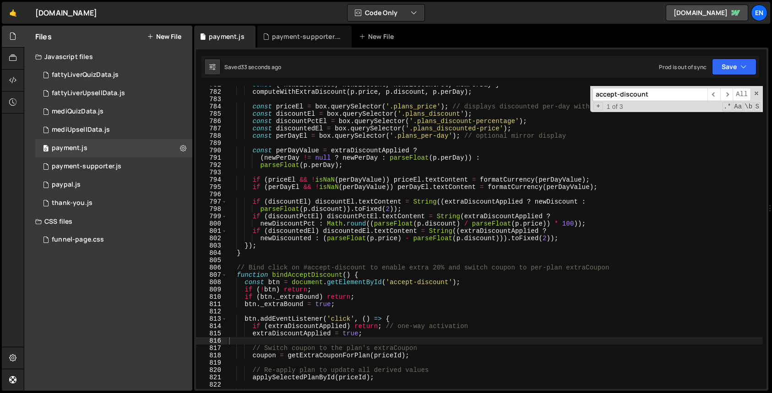
scroll to position [5734, 0]
